Goal: Task Accomplishment & Management: Use online tool/utility

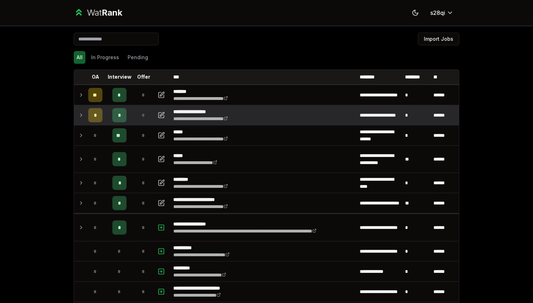
click at [83, 121] on td at bounding box center [79, 115] width 11 height 20
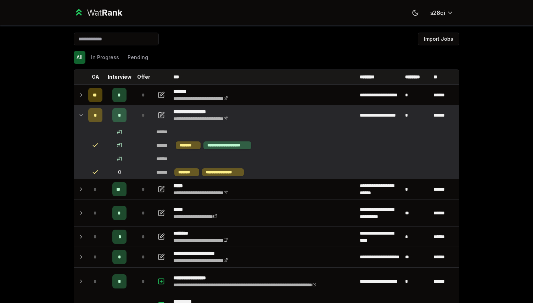
click at [83, 121] on td at bounding box center [79, 115] width 11 height 20
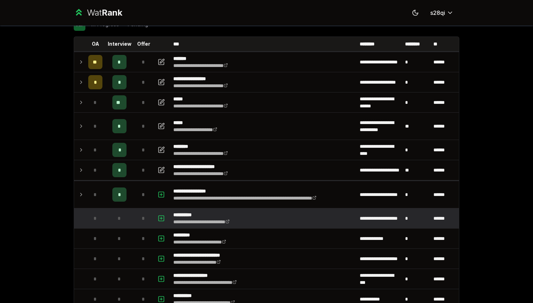
scroll to position [35, 0]
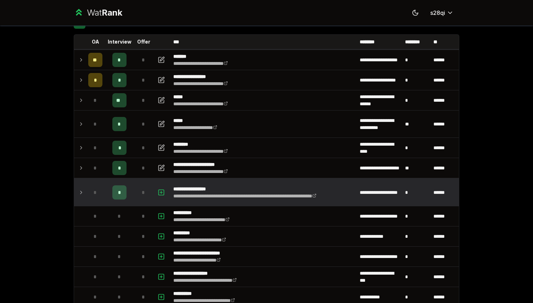
click at [87, 185] on td "*" at bounding box center [95, 192] width 20 height 27
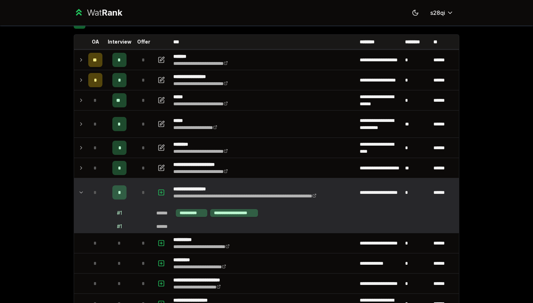
click at [87, 193] on td "*" at bounding box center [95, 192] width 20 height 27
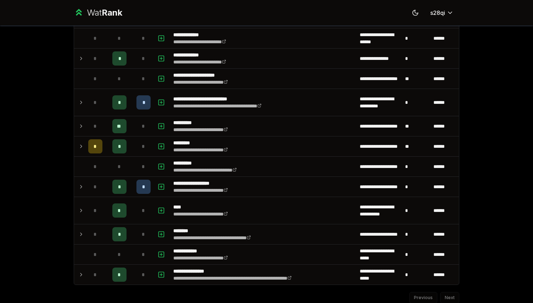
scroll to position [779, 0]
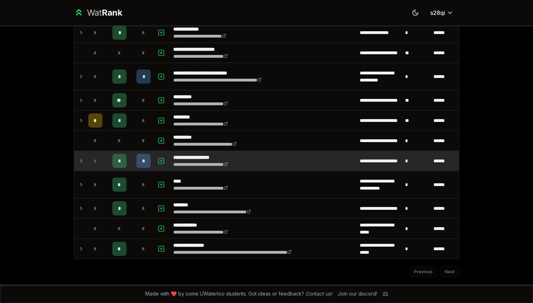
click at [143, 156] on div "*" at bounding box center [144, 161] width 14 height 14
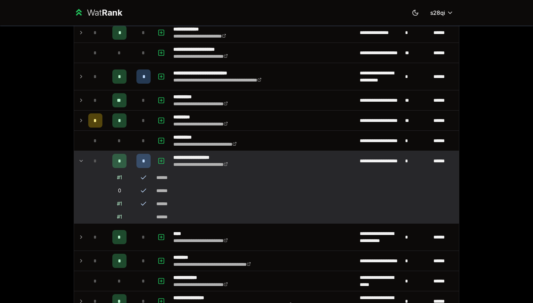
click at [144, 157] on div "*" at bounding box center [144, 161] width 14 height 14
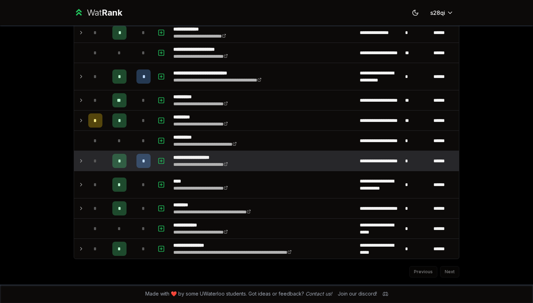
scroll to position [732, 0]
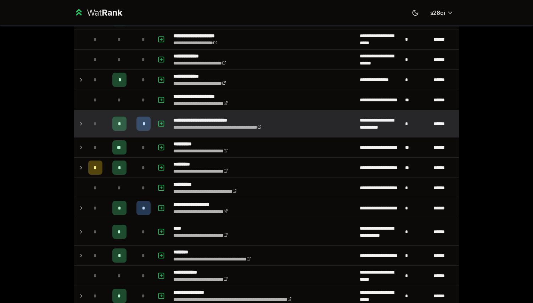
click at [142, 123] on div "*" at bounding box center [144, 124] width 14 height 14
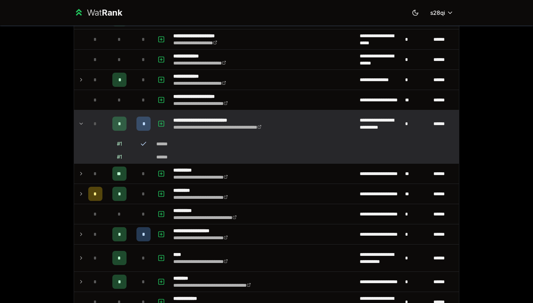
click at [145, 124] on div "*" at bounding box center [144, 124] width 14 height 14
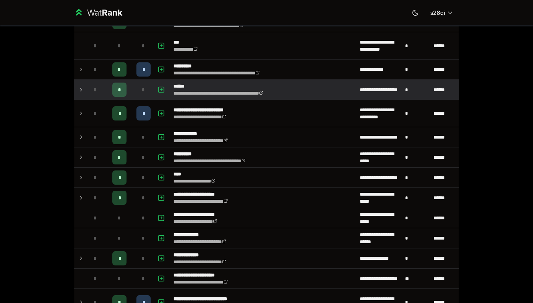
scroll to position [554, 0]
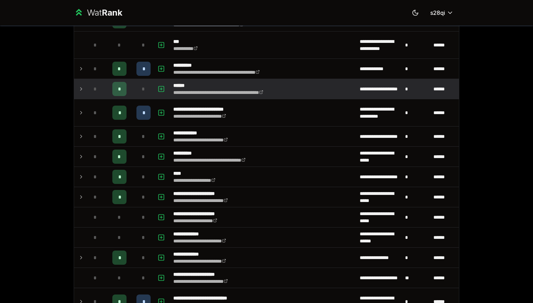
click at [135, 87] on td "*" at bounding box center [144, 89] width 20 height 20
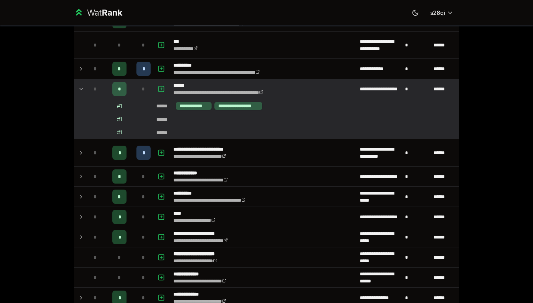
click at [135, 87] on td "*" at bounding box center [144, 89] width 20 height 20
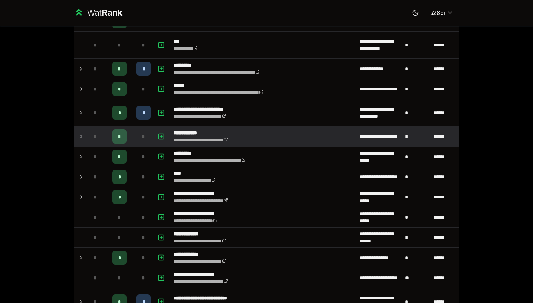
click at [139, 138] on div "*" at bounding box center [144, 136] width 14 height 14
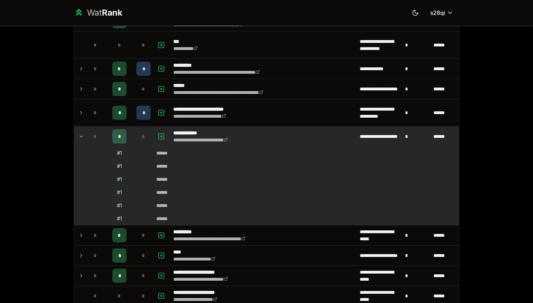
click at [139, 138] on div "*" at bounding box center [144, 136] width 14 height 14
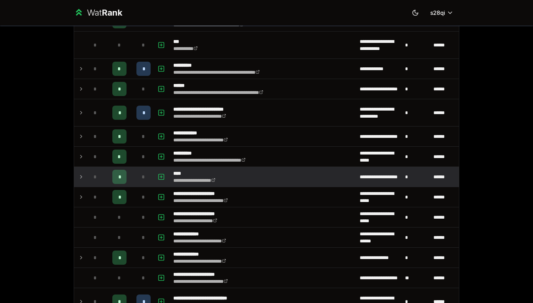
click at [139, 167] on td "*" at bounding box center [144, 177] width 20 height 20
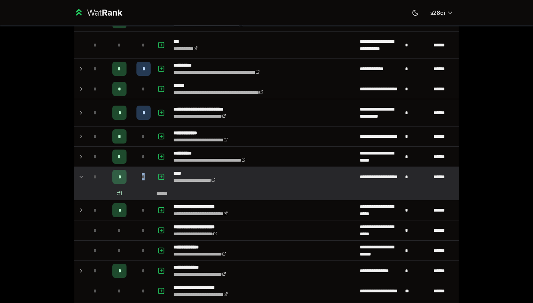
click at [139, 167] on td "*" at bounding box center [144, 177] width 20 height 20
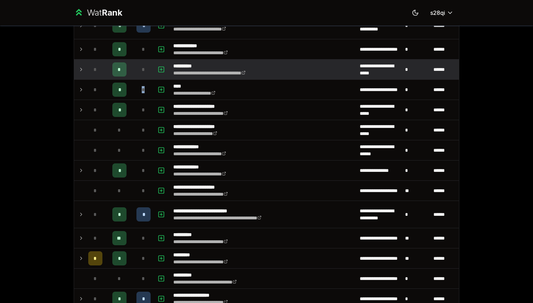
scroll to position [735, 0]
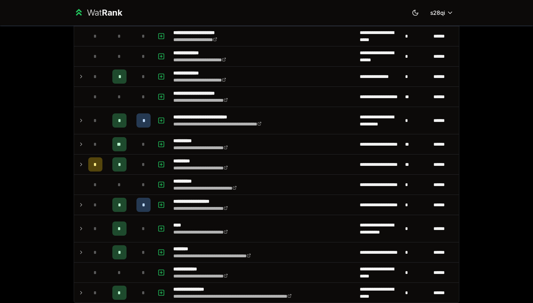
click at [52, 276] on div "**********" at bounding box center [266, 151] width 533 height 303
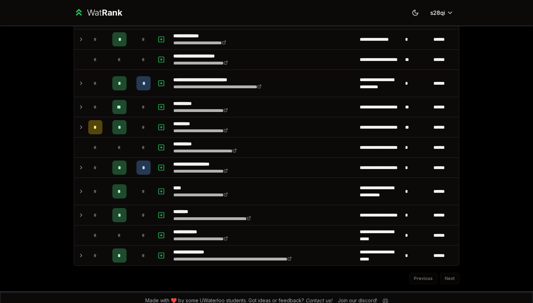
scroll to position [774, 0]
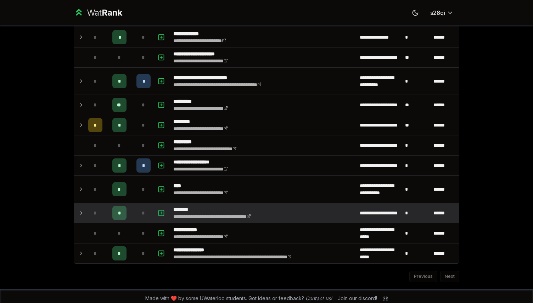
click at [104, 213] on td "*" at bounding box center [95, 213] width 20 height 20
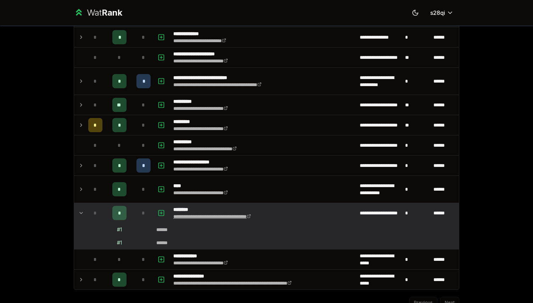
click at [251, 217] on link "**********" at bounding box center [212, 216] width 78 height 5
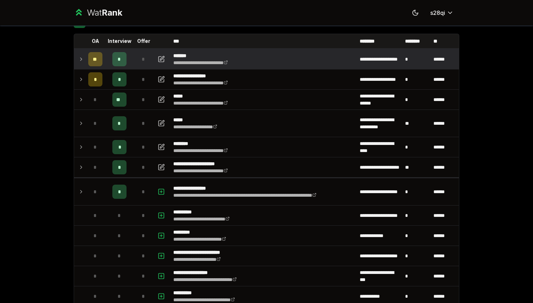
scroll to position [0, 0]
